Goal: Navigation & Orientation: Find specific page/section

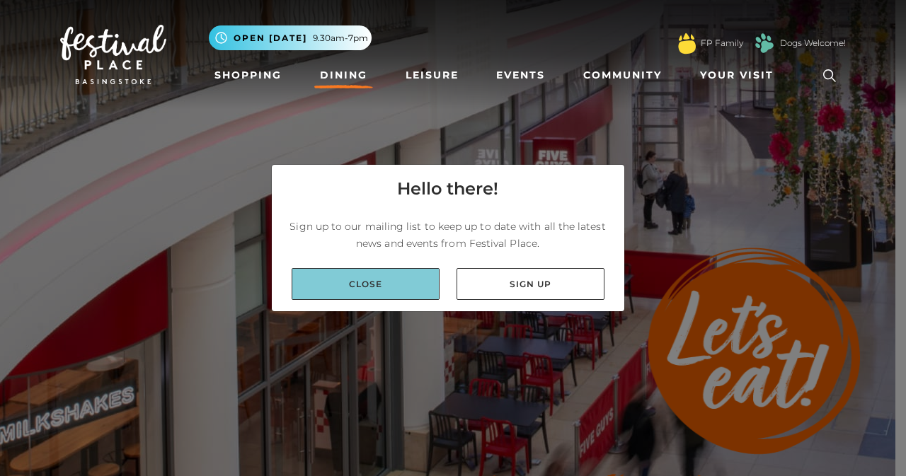
click at [405, 279] on link "Close" at bounding box center [366, 284] width 148 height 32
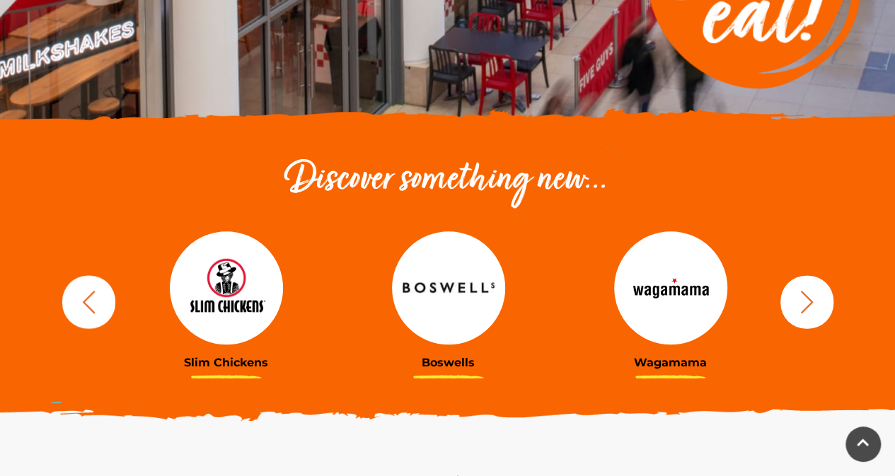
scroll to position [372, 0]
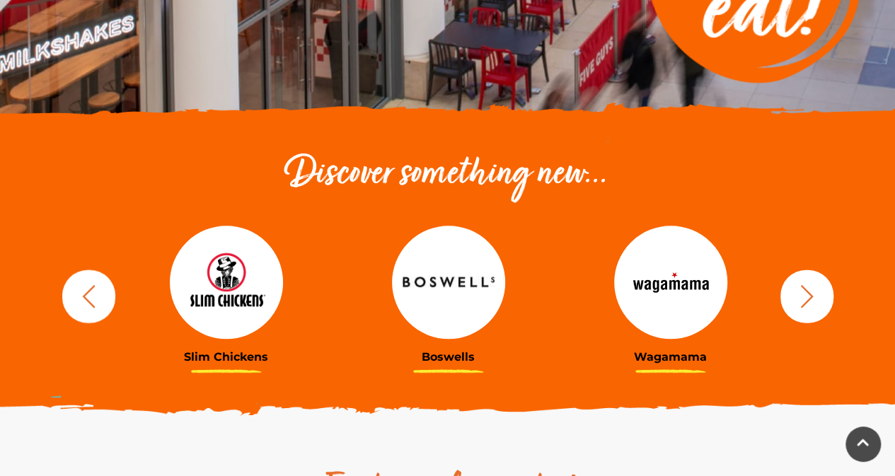
click at [787, 297] on button "button" at bounding box center [807, 296] width 53 height 53
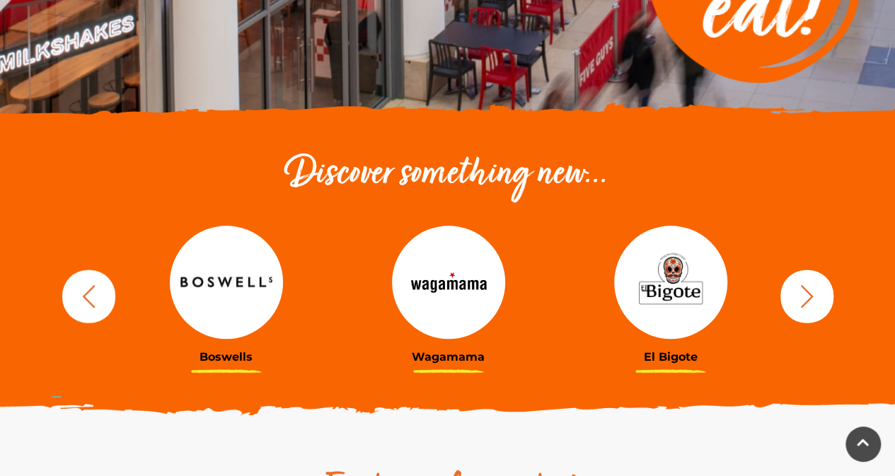
click at [787, 297] on button "button" at bounding box center [807, 296] width 53 height 53
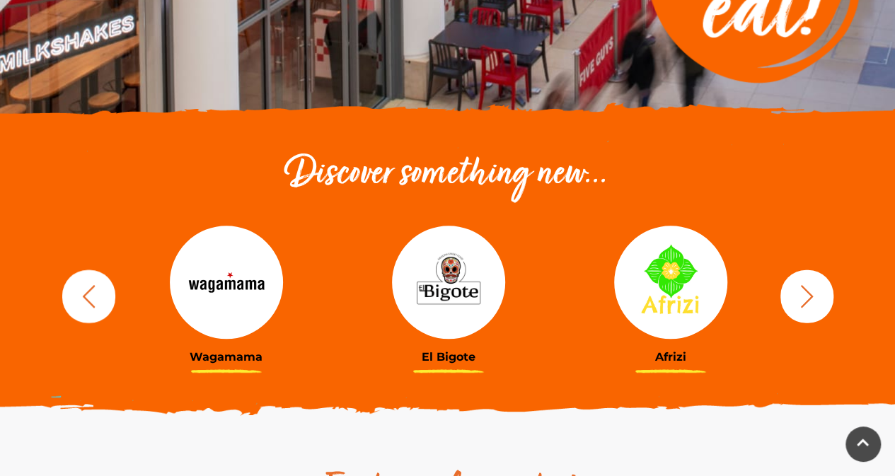
click at [827, 298] on button "button" at bounding box center [807, 296] width 53 height 53
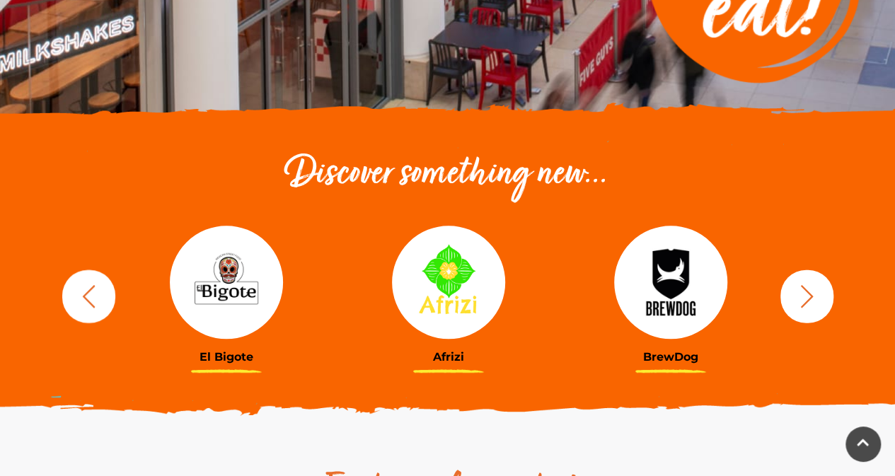
click at [827, 298] on button "button" at bounding box center [807, 296] width 53 height 53
click at [817, 298] on icon "button" at bounding box center [807, 296] width 26 height 26
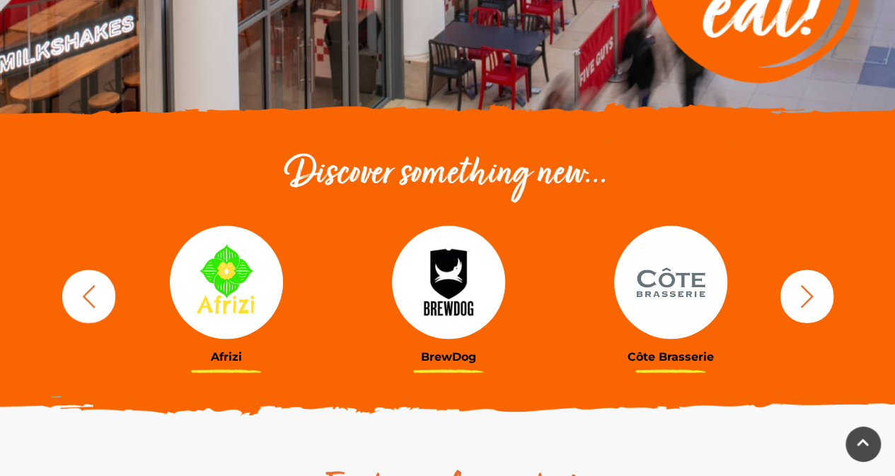
click at [817, 298] on icon "button" at bounding box center [807, 296] width 26 height 26
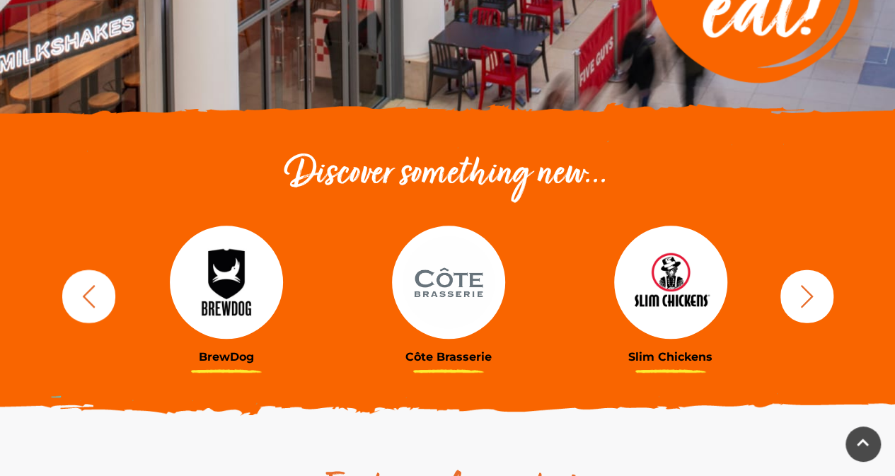
click at [808, 296] on icon "button" at bounding box center [807, 296] width 26 height 26
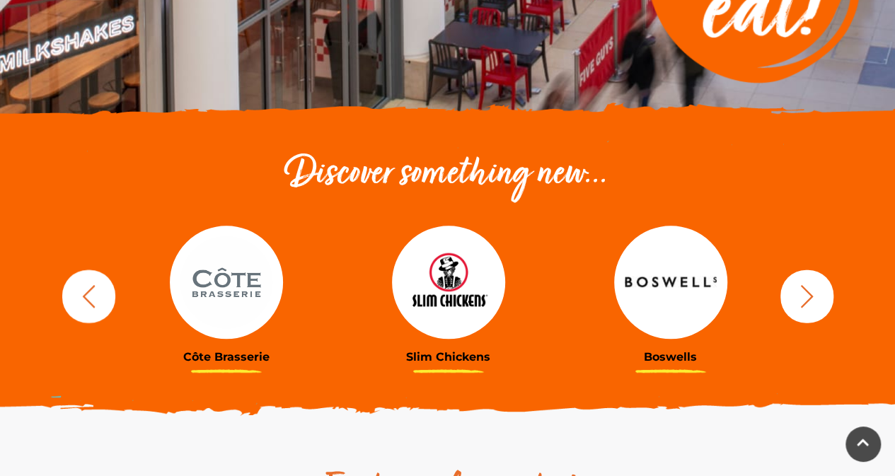
click at [808, 296] on icon "button" at bounding box center [807, 296] width 26 height 26
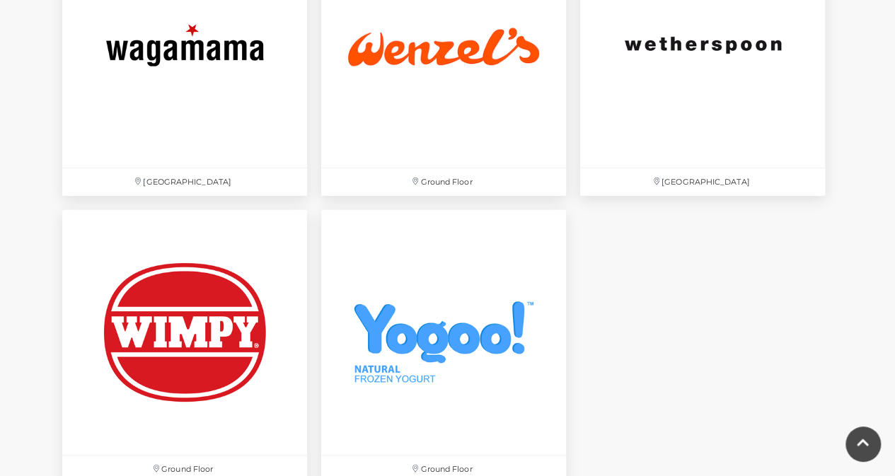
scroll to position [4825, 0]
